Goal: Navigation & Orientation: Find specific page/section

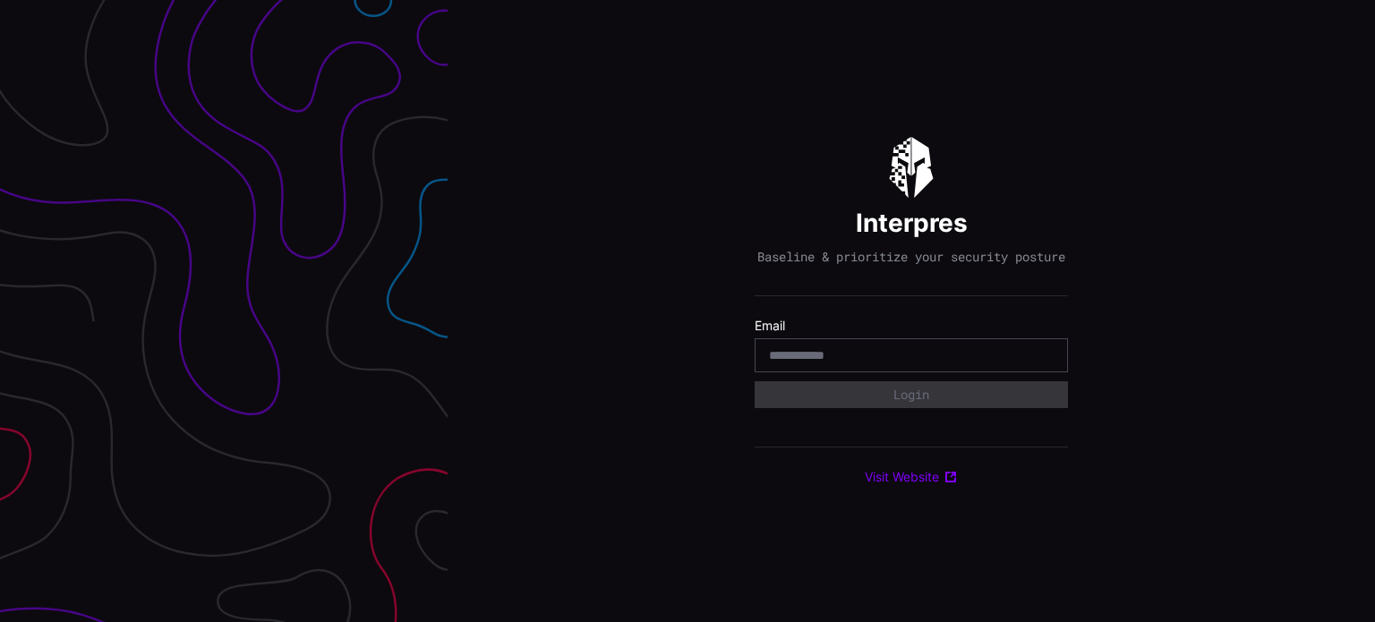
click at [260, 274] on div at bounding box center [223, 311] width 447 height 622
click at [802, 363] on input "email" at bounding box center [911, 355] width 285 height 16
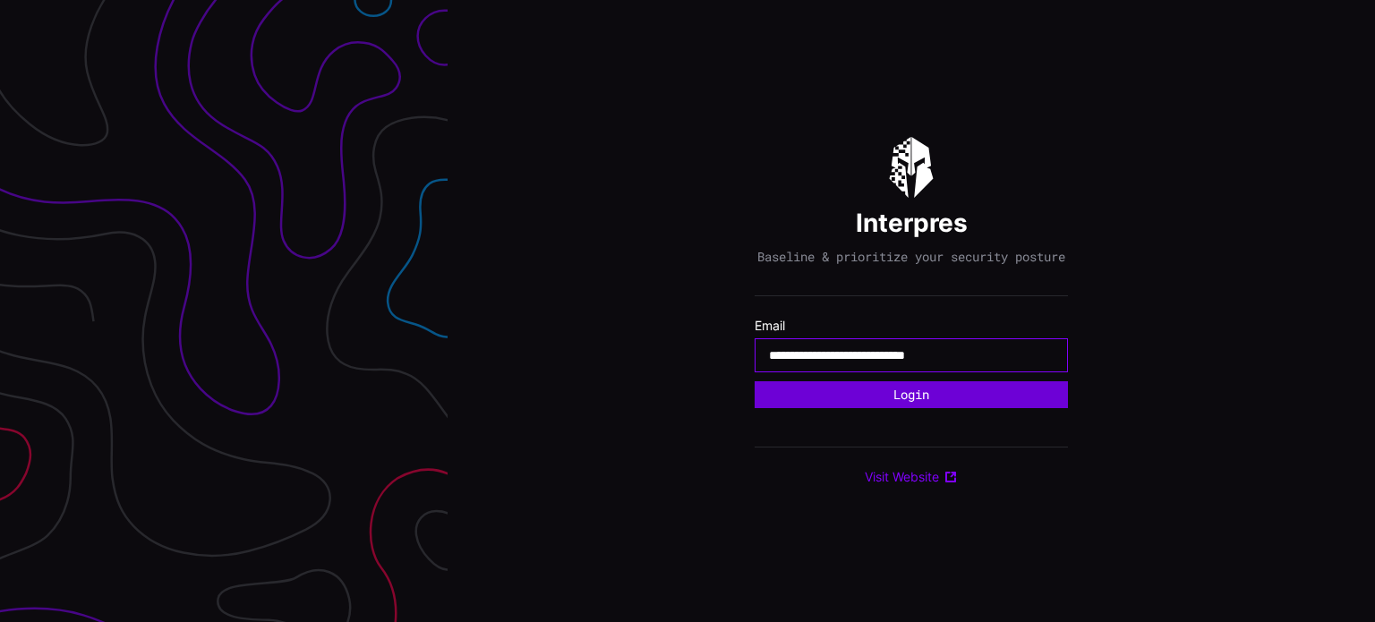
type input "**********"
click at [958, 403] on button "Login" at bounding box center [911, 395] width 301 height 26
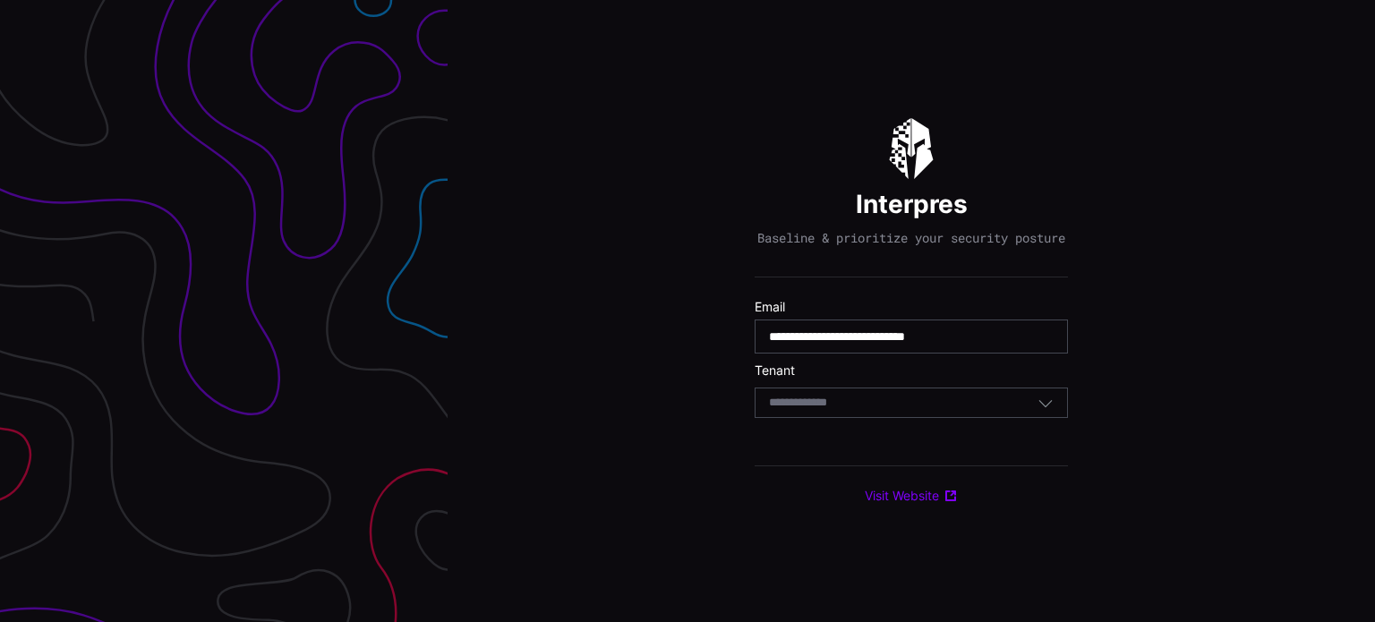
click at [929, 411] on div "Select Tenant" at bounding box center [903, 403] width 268 height 16
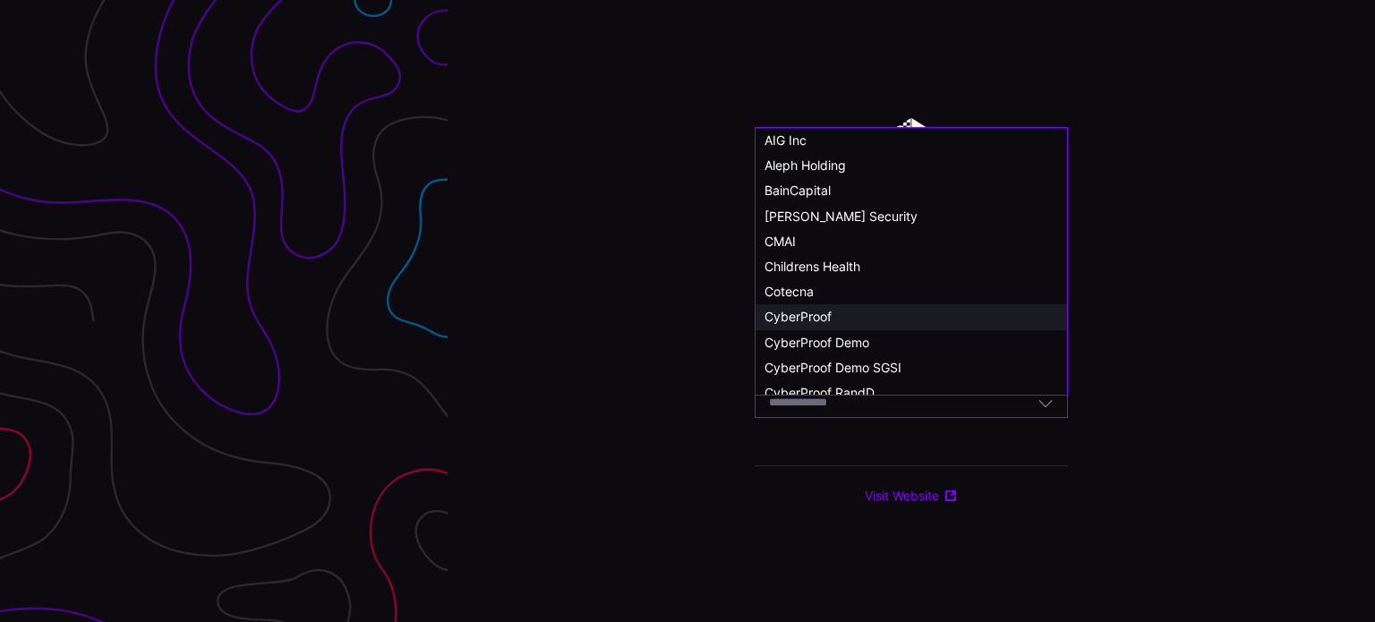
click at [1008, 309] on div "CyberProof" at bounding box center [911, 317] width 294 height 16
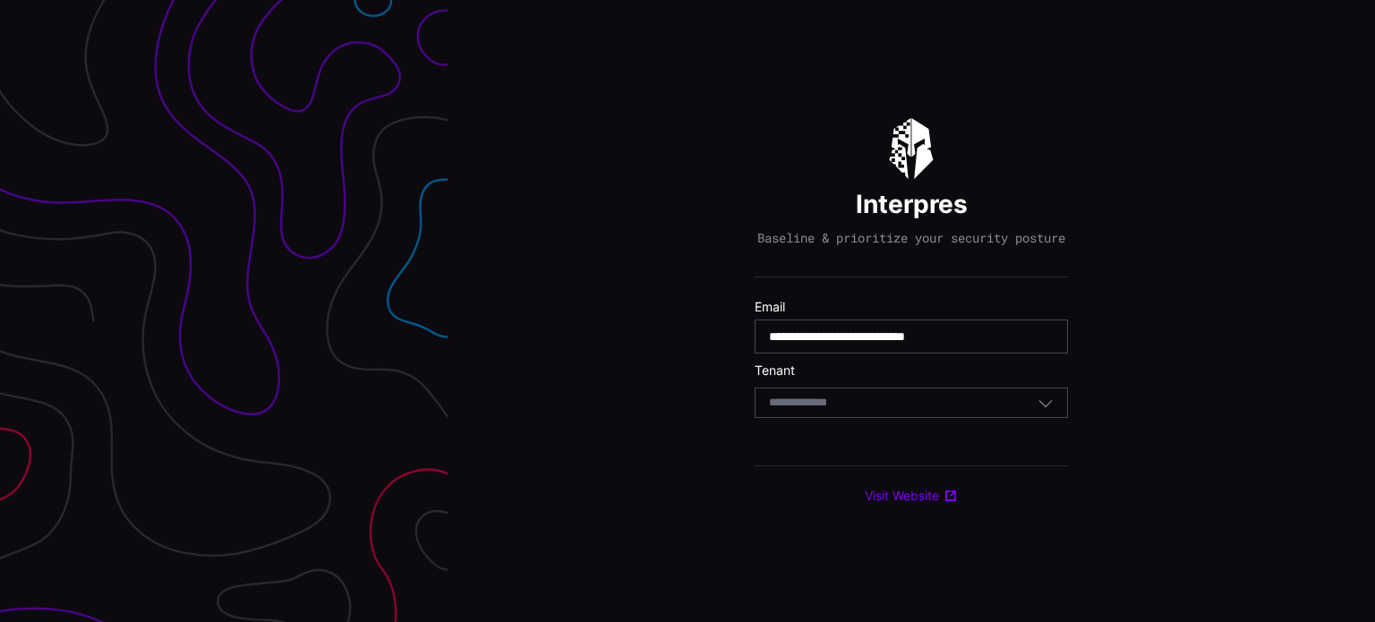
click at [1048, 407] on icon "button" at bounding box center [1045, 403] width 13 height 7
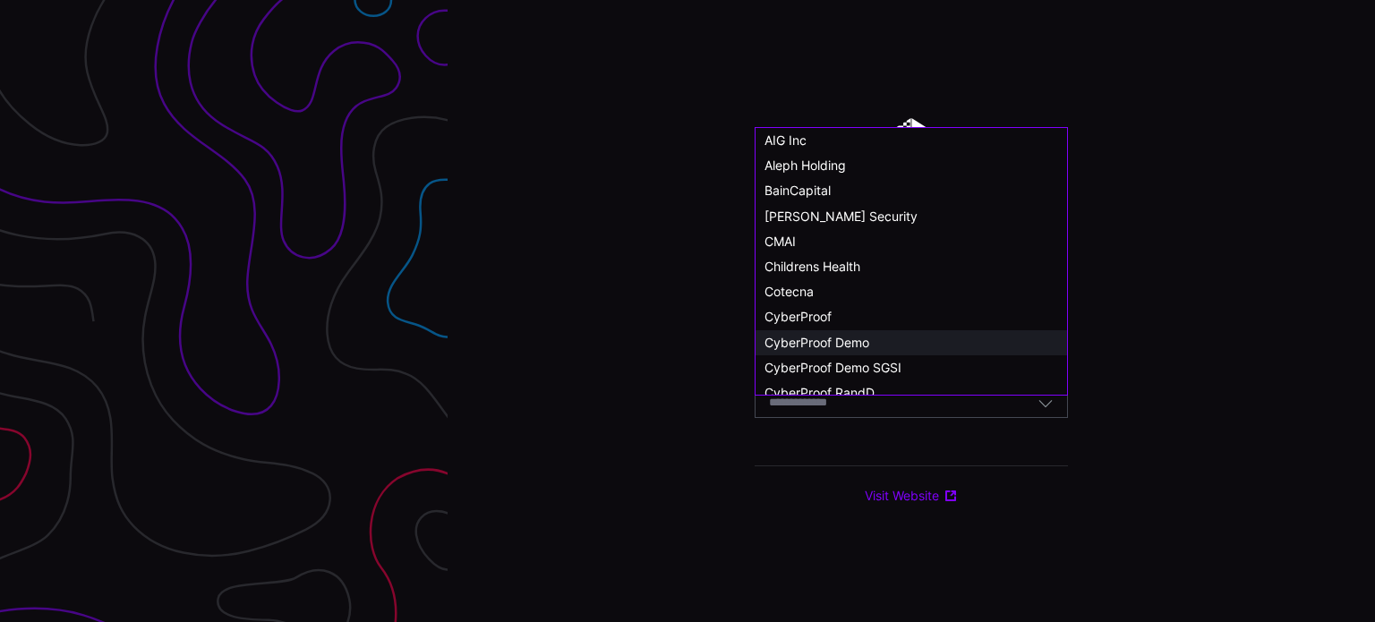
click at [882, 342] on div "CyberProof Demo" at bounding box center [911, 343] width 294 height 16
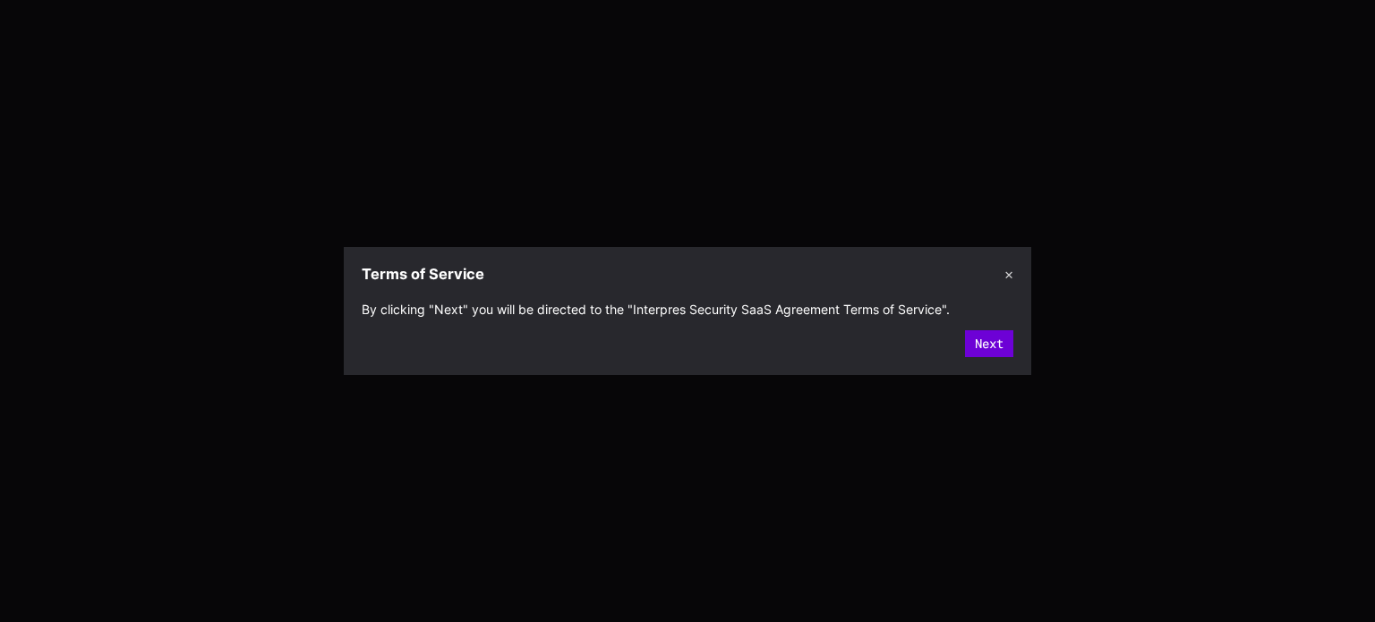
click at [994, 346] on button "Next" at bounding box center [989, 343] width 48 height 27
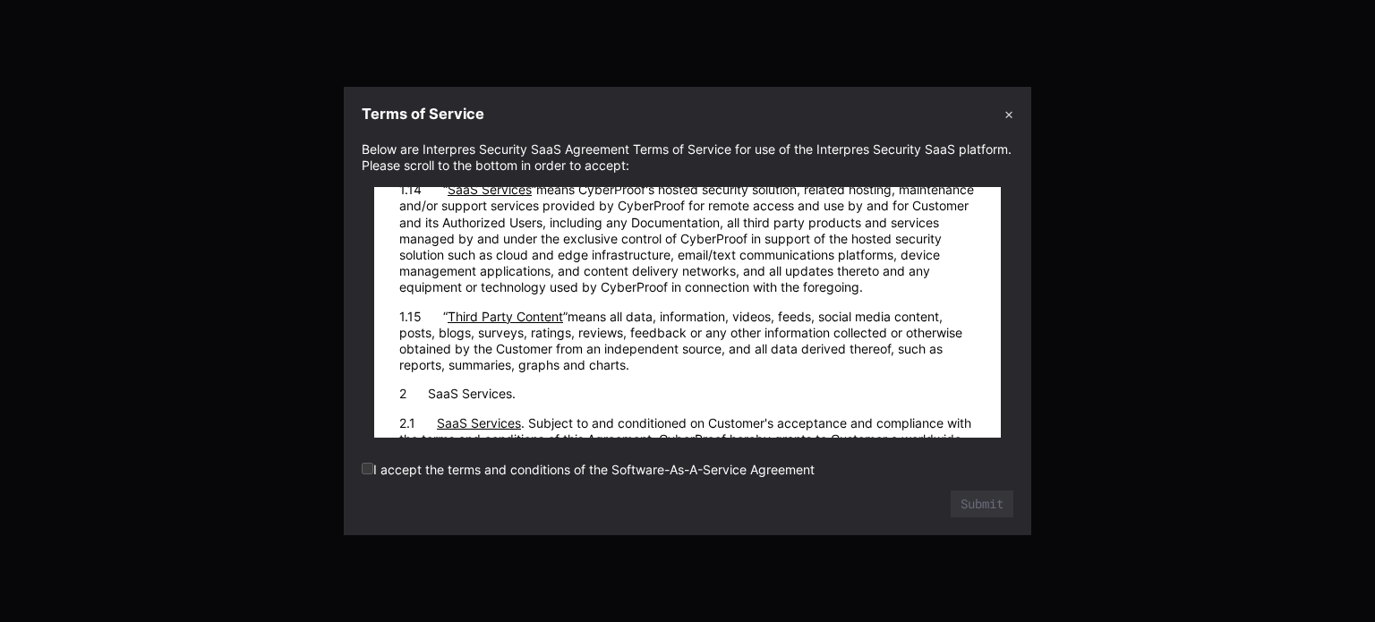
scroll to position [1790, 0]
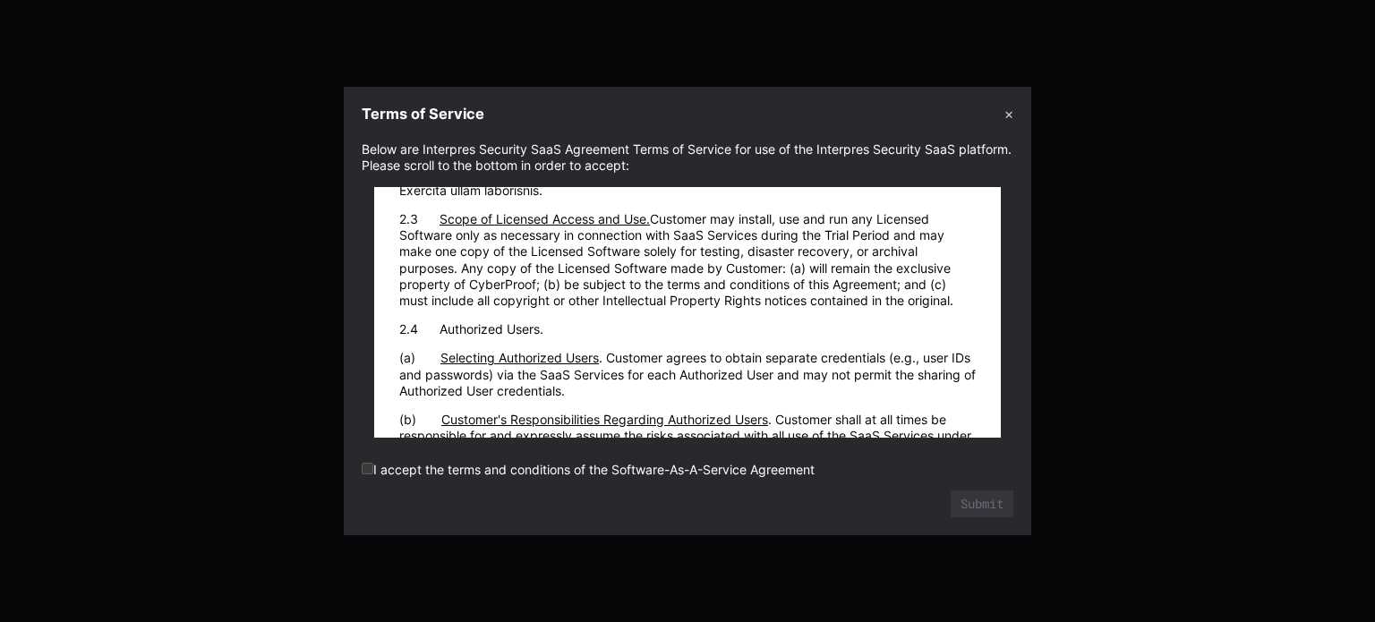
click at [366, 462] on label "I accept the terms and conditions of the Software-As-A-Service Agreement" at bounding box center [588, 469] width 453 height 15
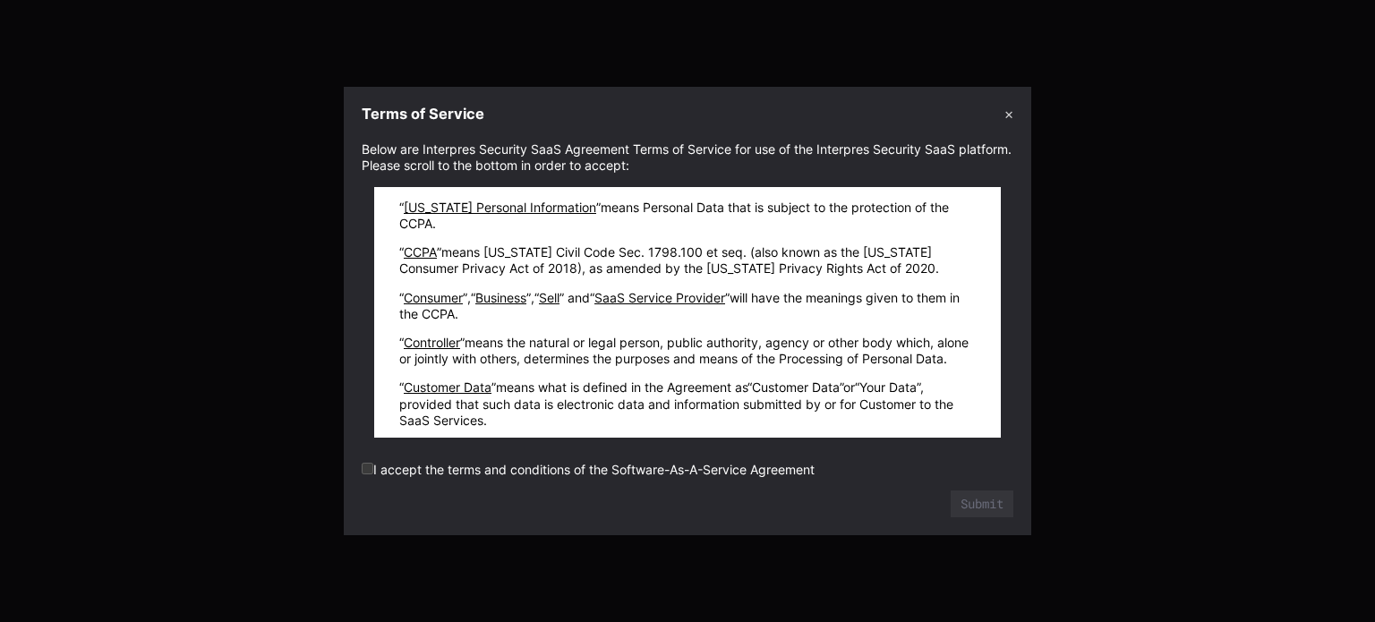
scroll to position [29993, 0]
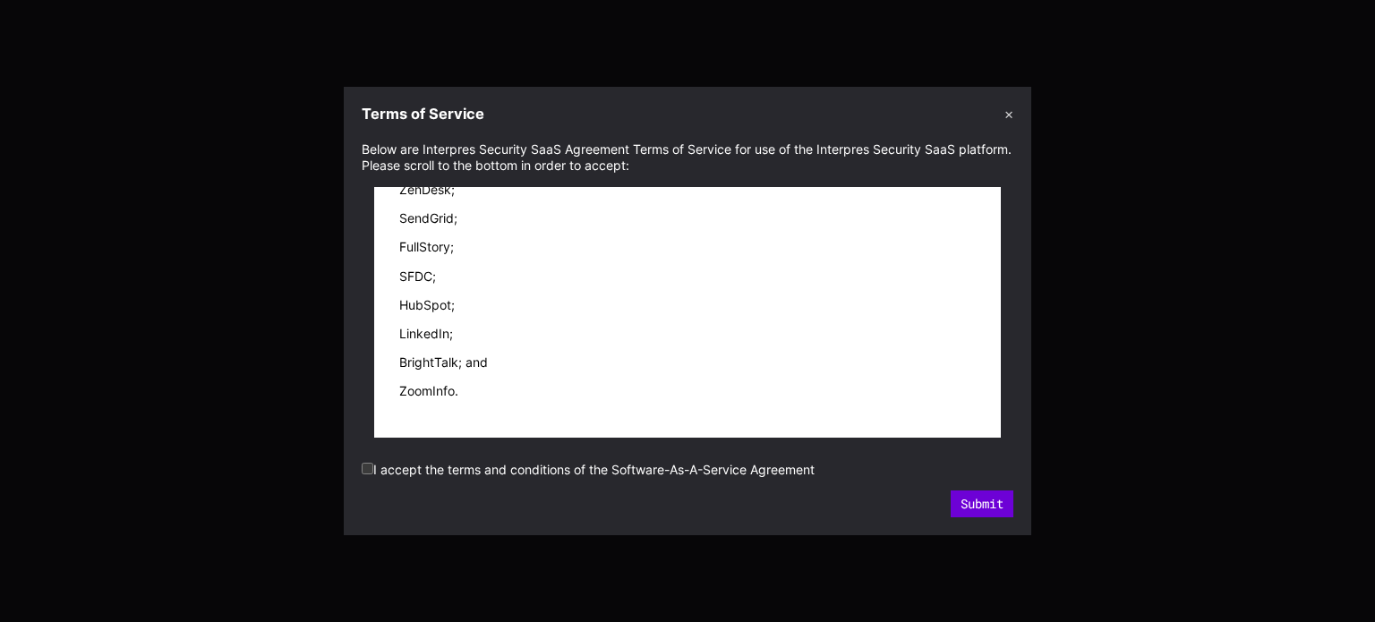
click at [984, 505] on button "Submit" at bounding box center [981, 503] width 63 height 27
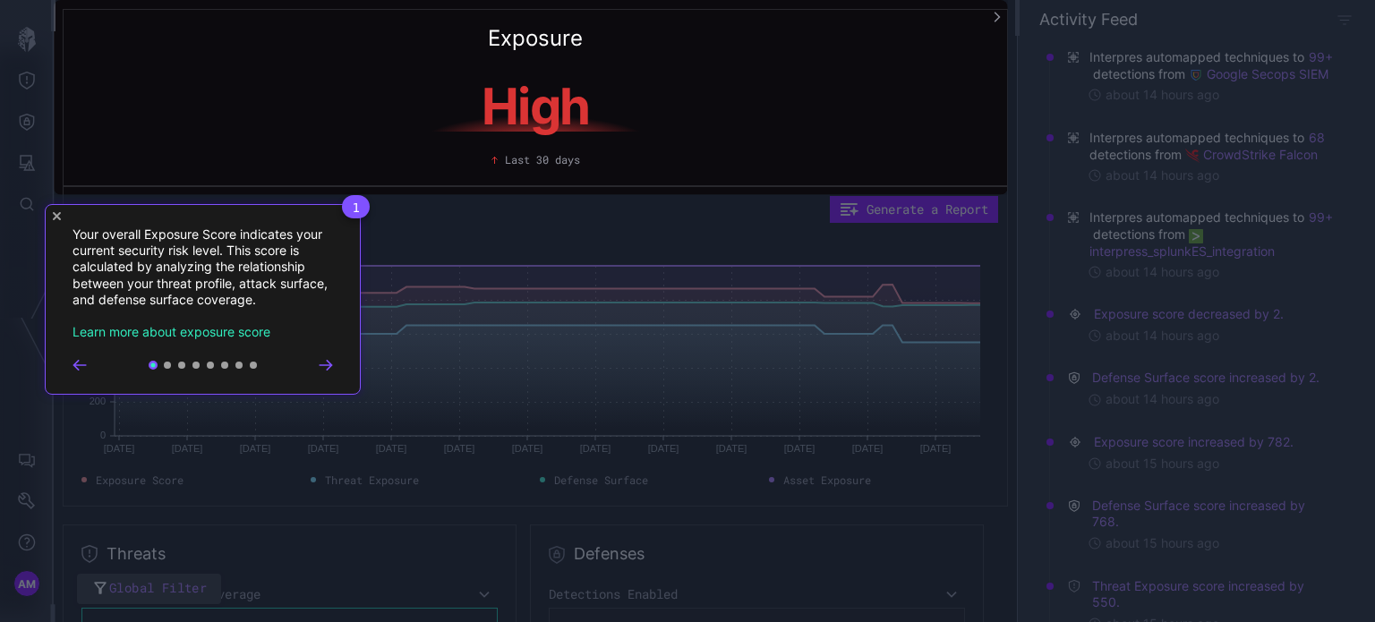
click at [55, 216] on icon "Close Tour" at bounding box center [57, 216] width 8 height 8
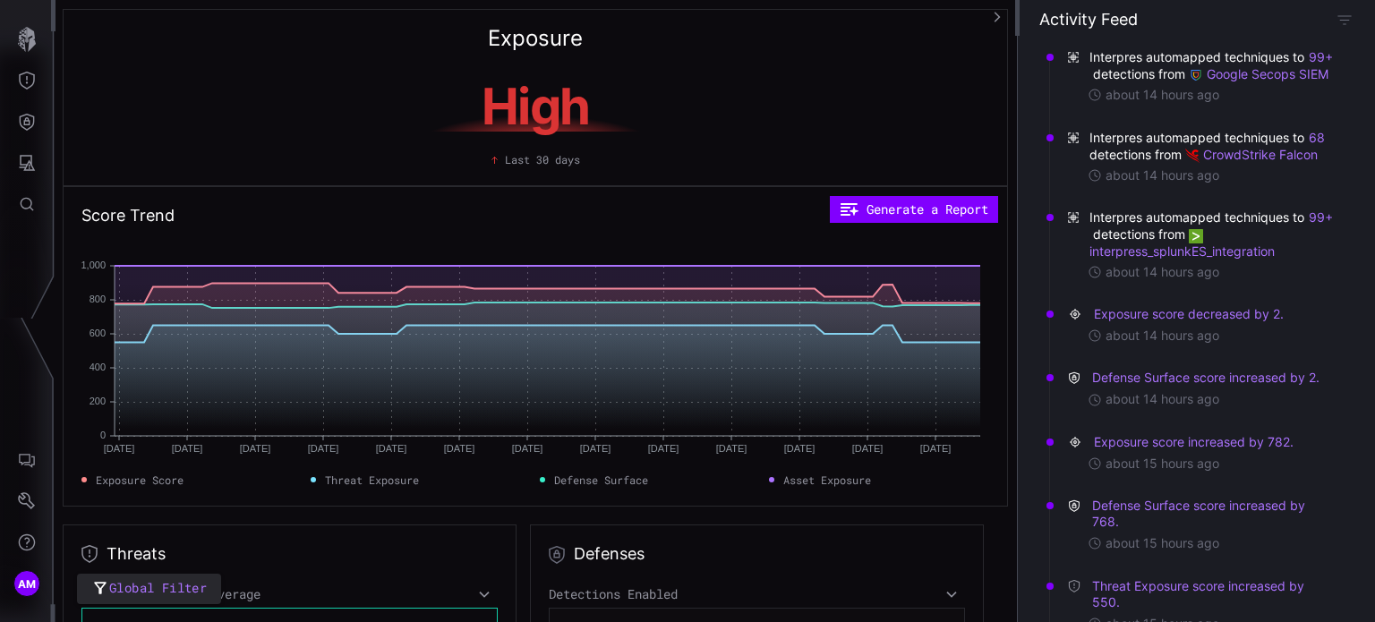
click at [993, 15] on icon "button" at bounding box center [997, 17] width 13 height 13
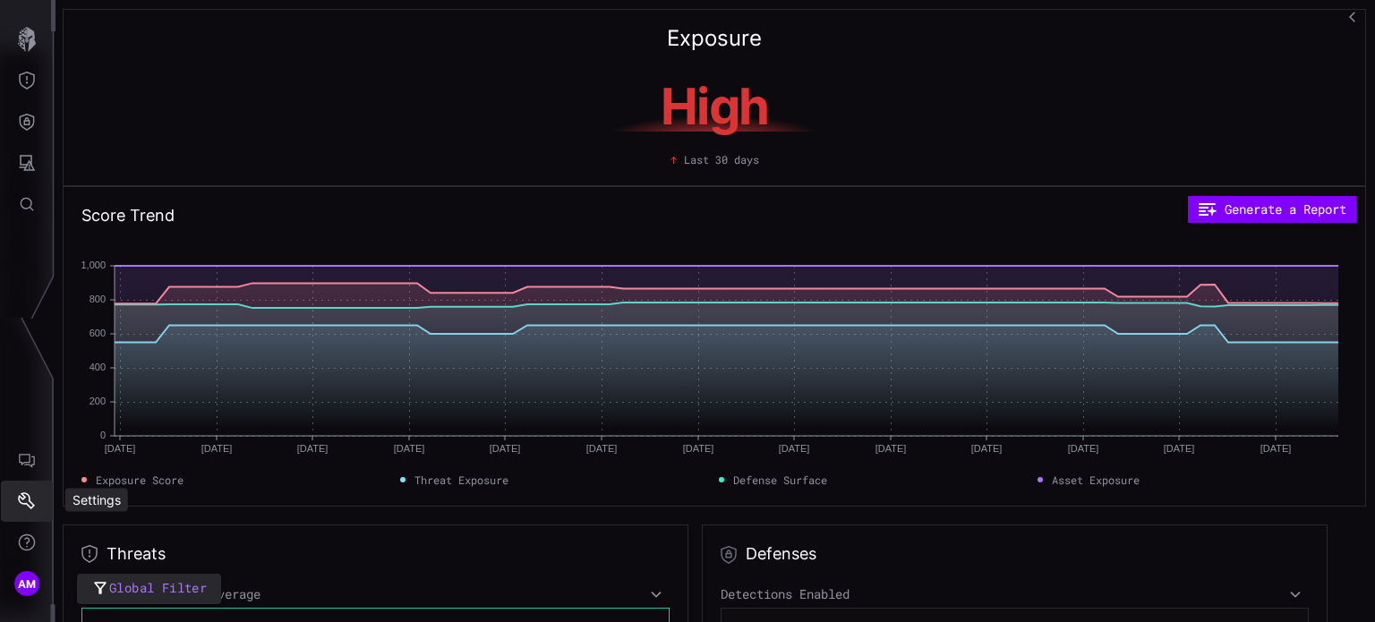
click at [30, 493] on icon "Settings" at bounding box center [27, 501] width 18 height 18
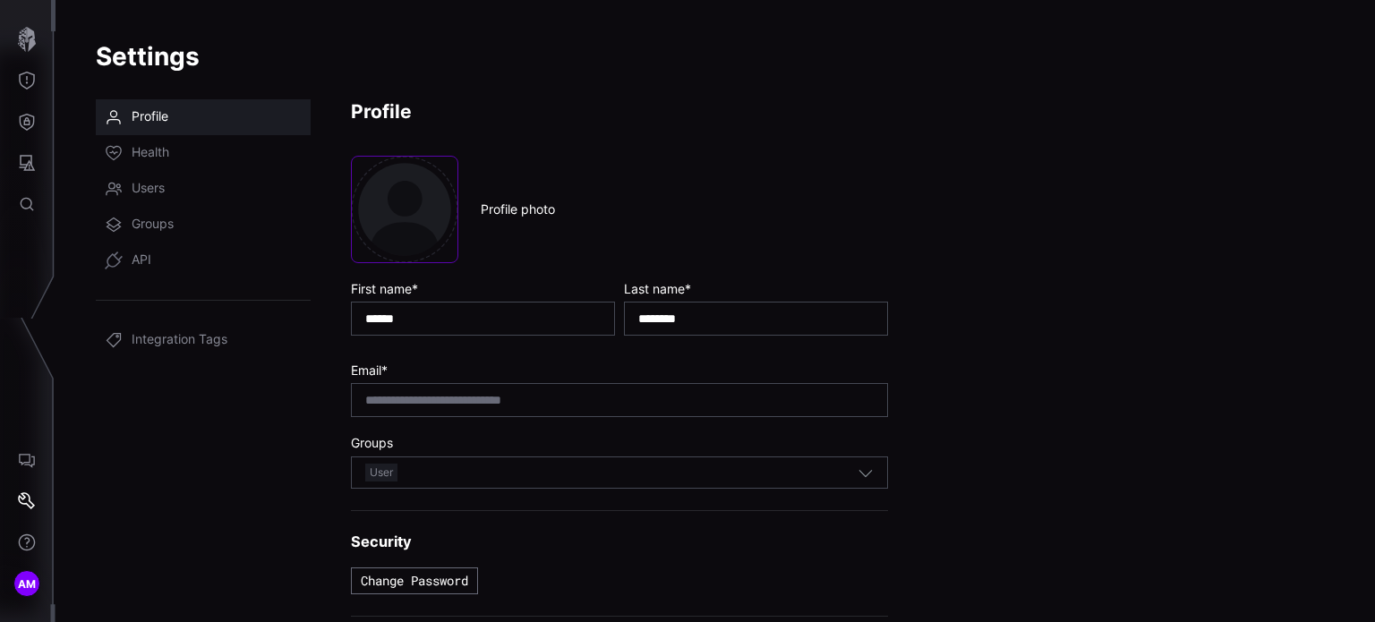
scroll to position [76, 0]
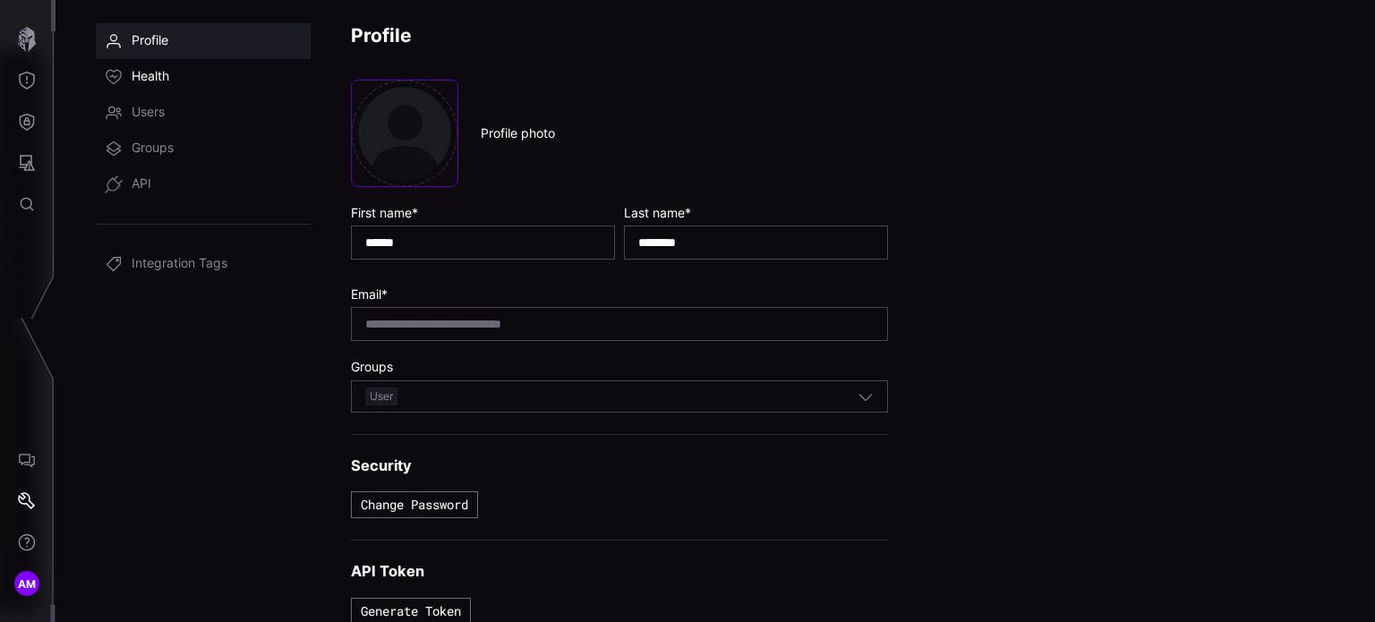
click at [148, 76] on span "Health" at bounding box center [151, 77] width 38 height 18
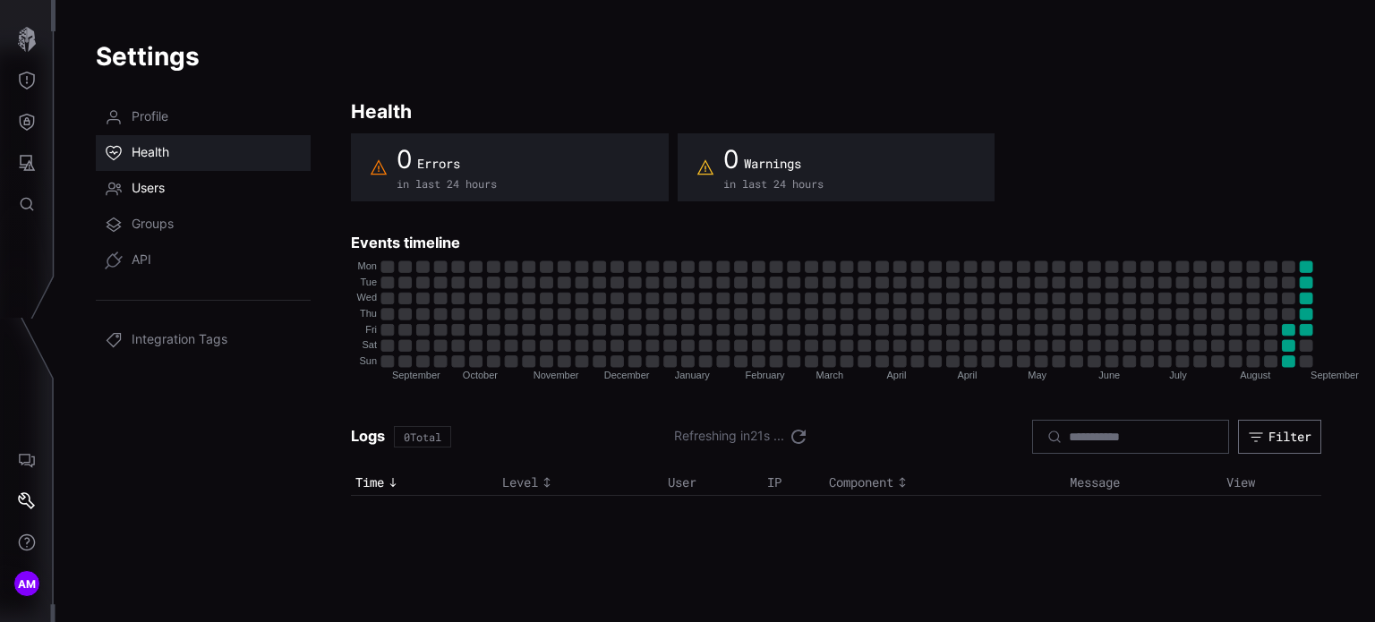
click at [161, 182] on span "Users" at bounding box center [148, 189] width 33 height 18
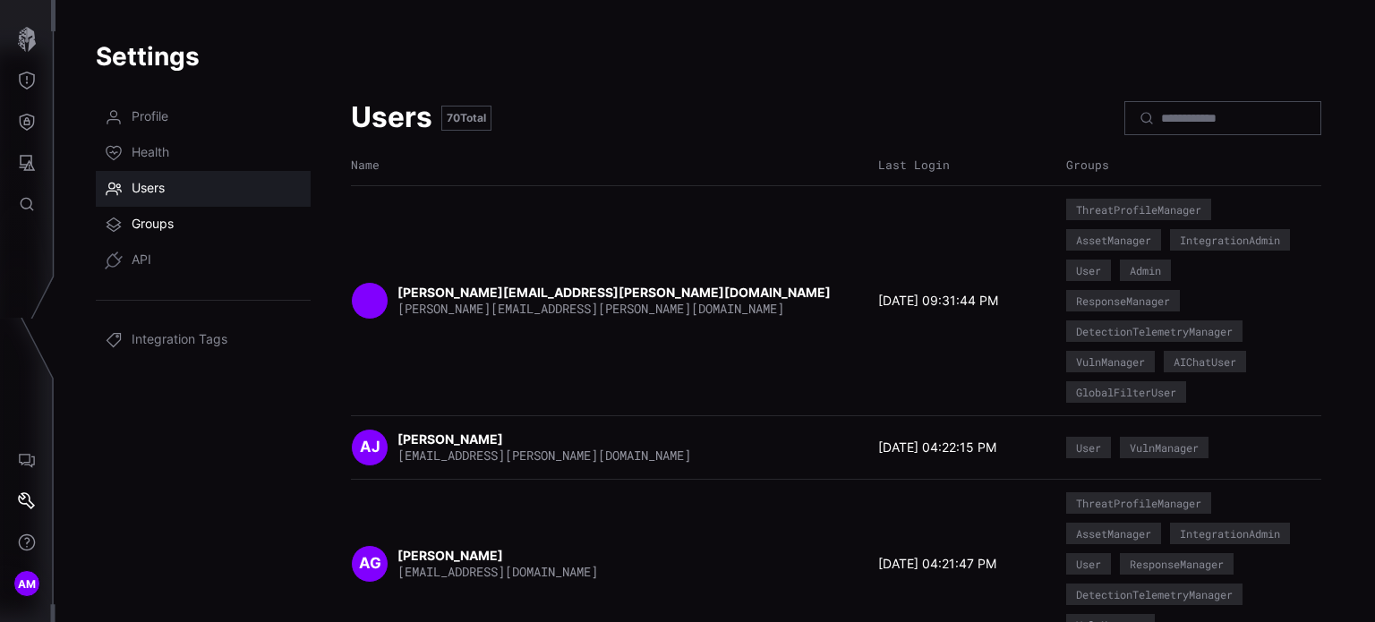
click at [168, 217] on span "Groups" at bounding box center [153, 225] width 42 height 18
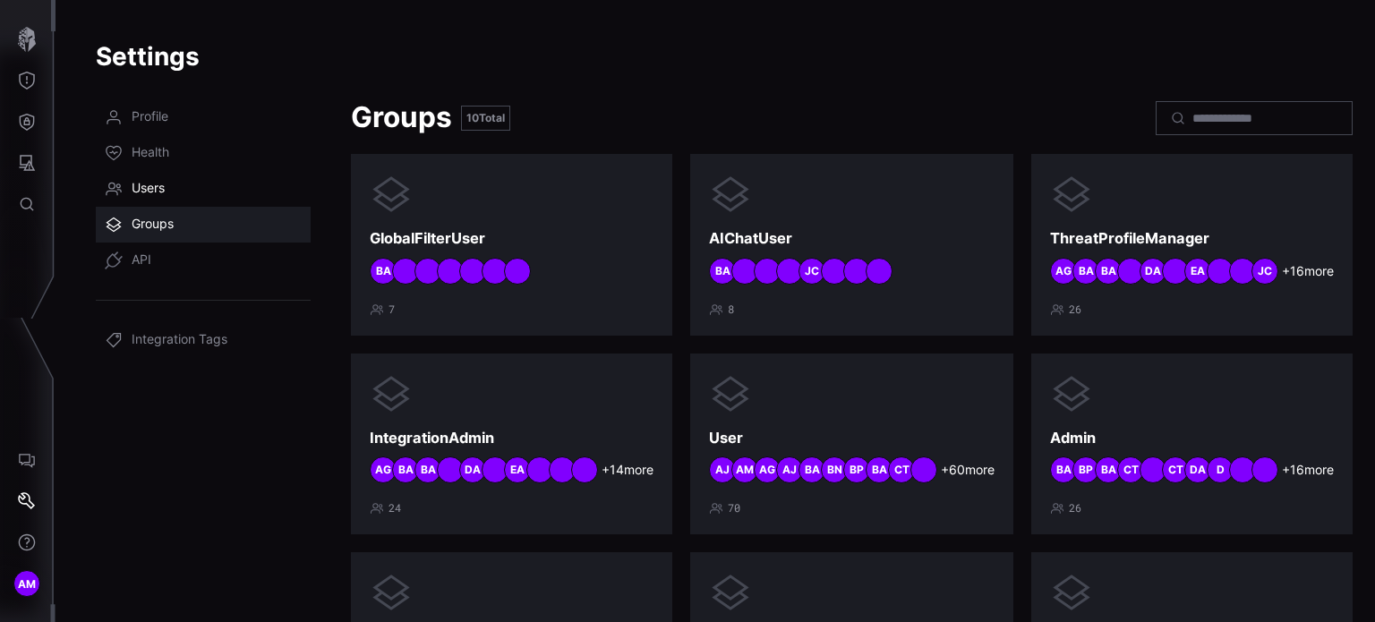
click at [170, 193] on link "Users" at bounding box center [203, 189] width 215 height 36
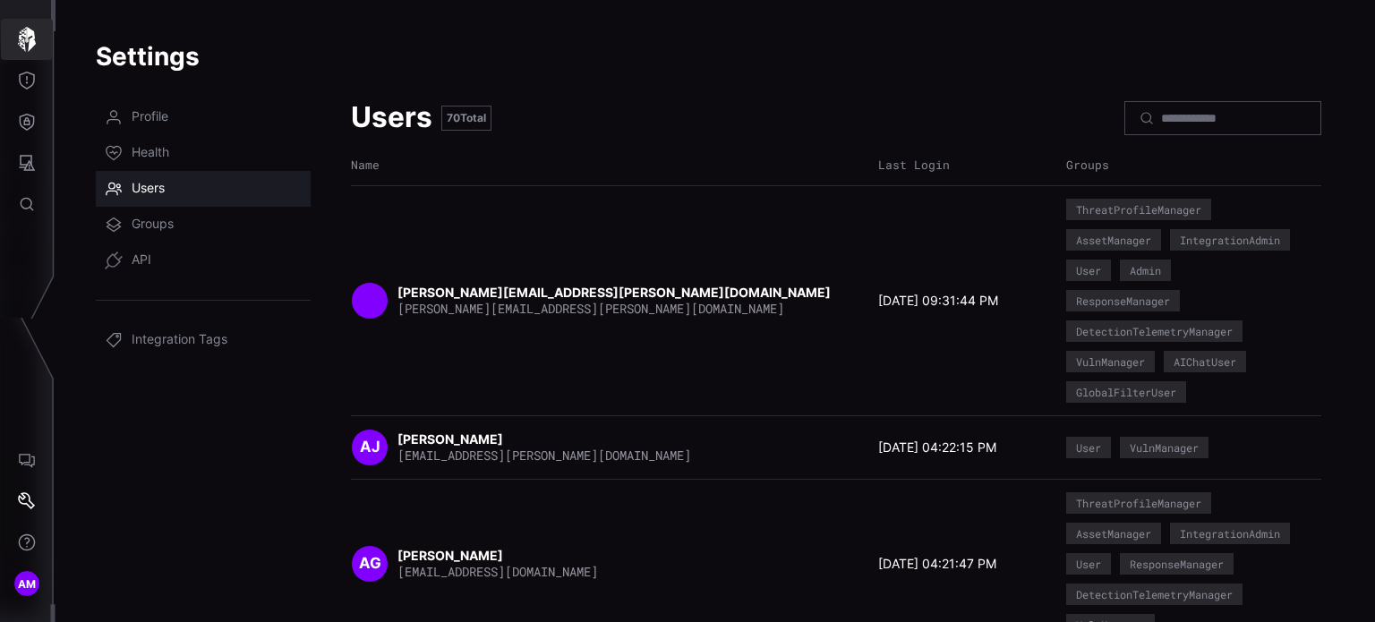
click at [26, 45] on icon "button" at bounding box center [26, 39] width 25 height 25
